Goal: Obtain resource: Obtain resource

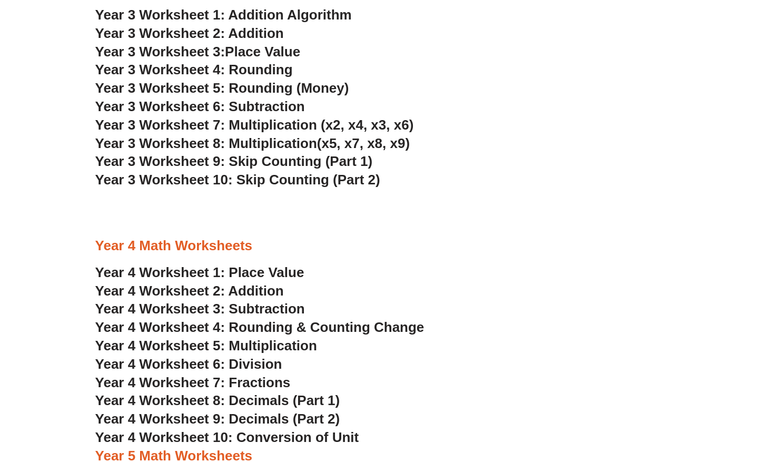
scroll to position [1317, 0]
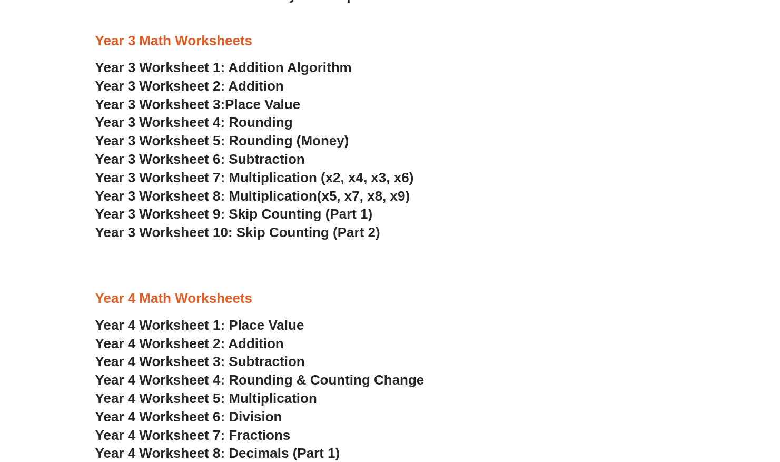
click at [279, 64] on link "Year 3 Worksheet 1: Addition Algorithm" at bounding box center [223, 68] width 257 height 16
click at [215, 87] on link "Year 3 Worksheet 2: Addition" at bounding box center [189, 86] width 189 height 16
click at [274, 106] on span "Place Value" at bounding box center [262, 104] width 75 height 16
click at [248, 120] on span "Year 3 Worksheet 4: Rounding" at bounding box center [194, 122] width 198 height 16
click at [274, 143] on span "Year 3 Worksheet 5: Rounding (Money)" at bounding box center [222, 141] width 254 height 16
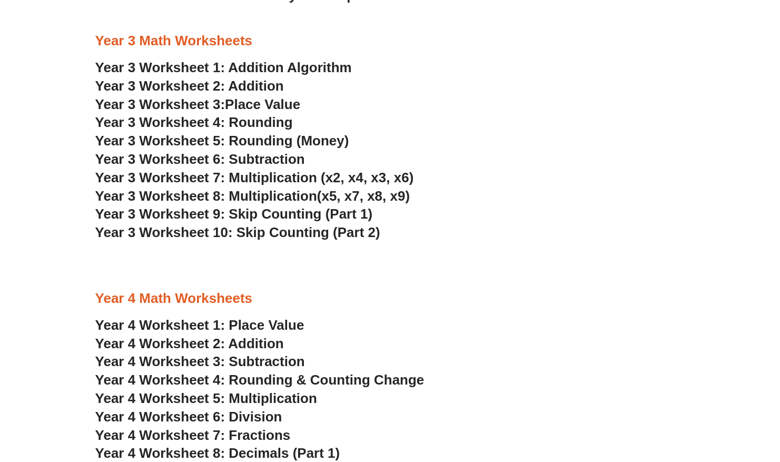
click at [229, 155] on span "Year 3 Worksheet 6: Subtraction" at bounding box center [200, 159] width 210 height 16
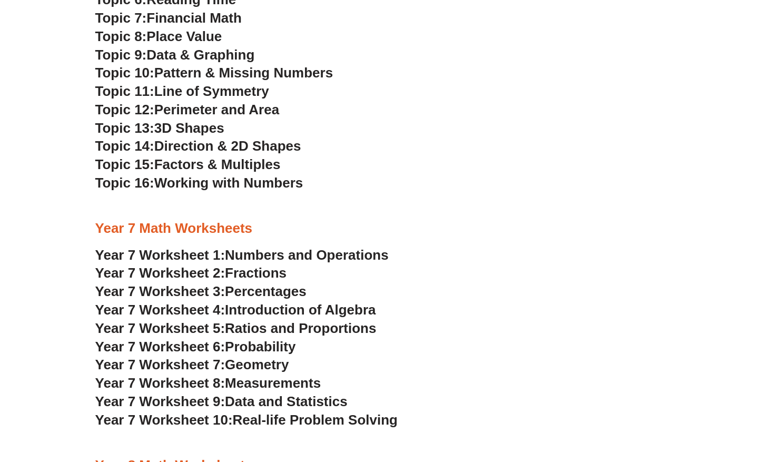
scroll to position [2423, 0]
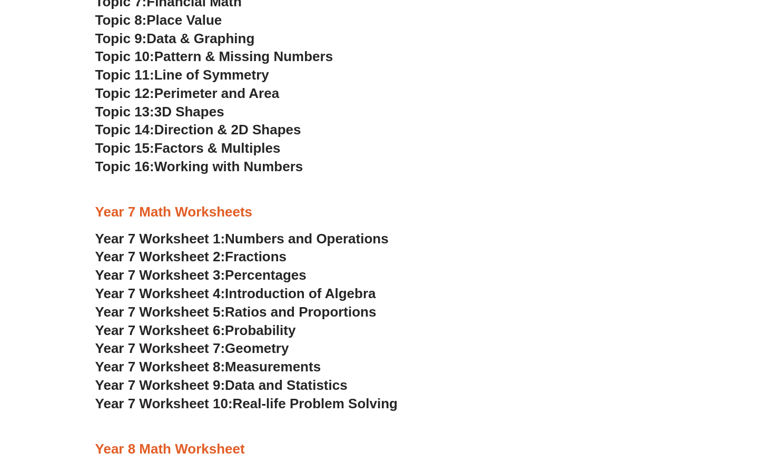
click at [195, 238] on span "Year 7 Worksheet 1:" at bounding box center [160, 239] width 130 height 16
click at [244, 254] on span "Fractions" at bounding box center [256, 257] width 62 height 16
click at [204, 272] on span "Year 7 Worksheet 3:" at bounding box center [160, 275] width 130 height 16
click at [203, 295] on span "Year 7 Worksheet 4:" at bounding box center [160, 293] width 130 height 16
click at [262, 353] on span "Geometry" at bounding box center [257, 348] width 64 height 16
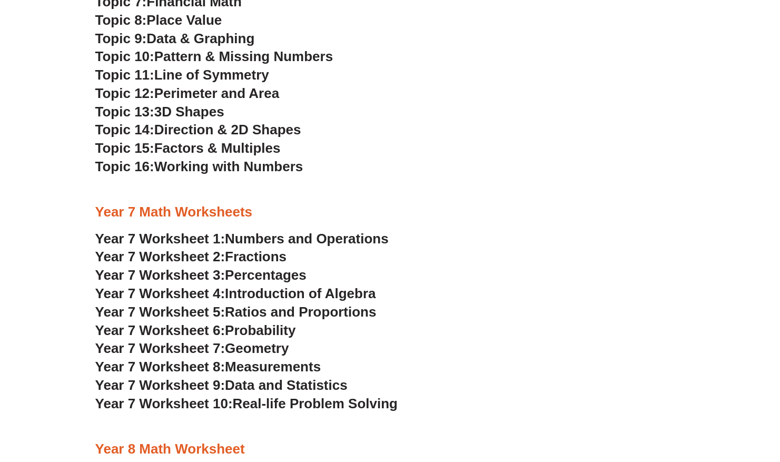
click at [232, 386] on span "Data and Statistics" at bounding box center [286, 385] width 123 height 16
click at [299, 399] on span "Real-life Problem Solving" at bounding box center [314, 404] width 165 height 16
